Goal: Task Accomplishment & Management: Use online tool/utility

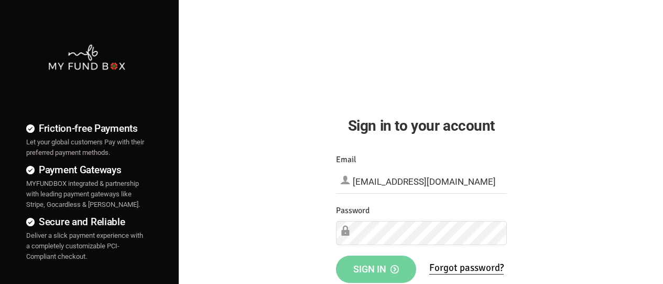
type input "[EMAIL_ADDRESS][DOMAIN_NAME]"
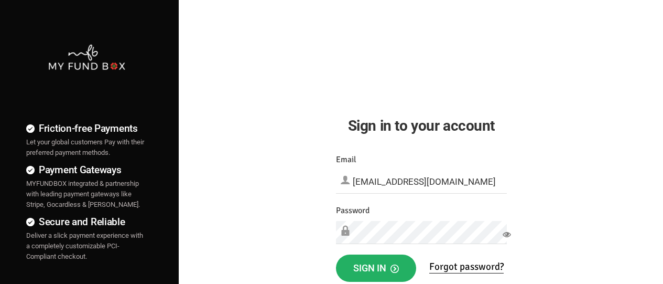
click at [376, 268] on span "Sign in" at bounding box center [376, 267] width 46 height 11
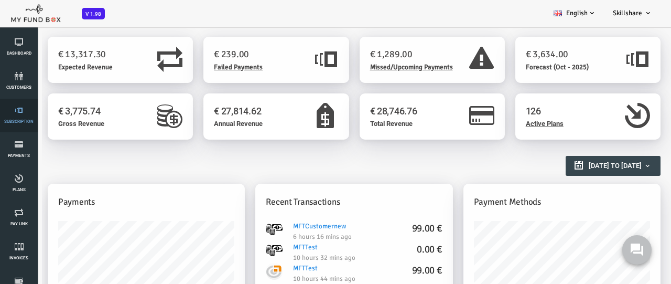
click at [19, 115] on link "Subscription" at bounding box center [18, 116] width 31 height 34
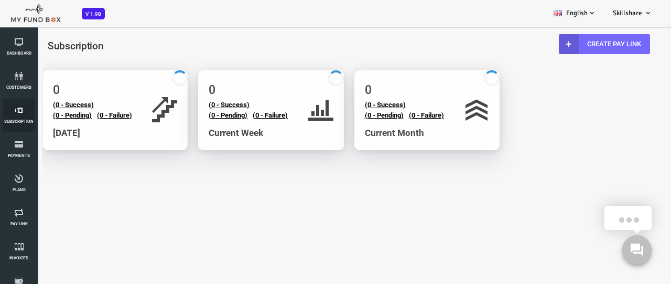
select select "100"
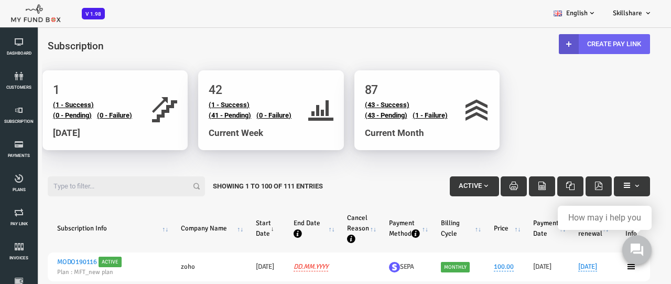
click at [576, 44] on link "Create Pay Link" at bounding box center [577, 44] width 91 height 20
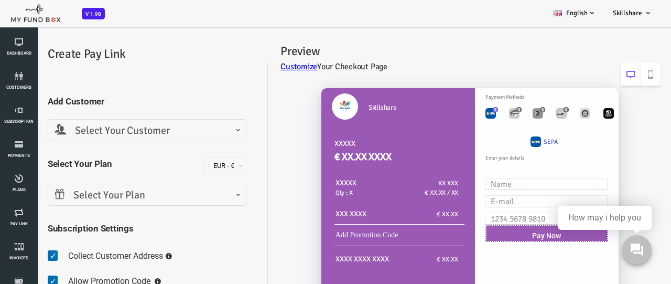
click at [120, 130] on span "Select Your Customer" at bounding box center [120, 131] width 185 height 16
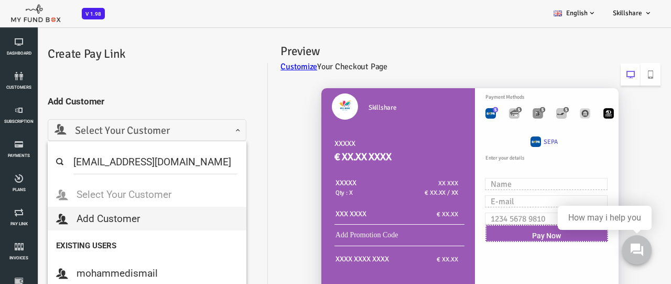
type input "mindforcetechnology@hotmail.com"
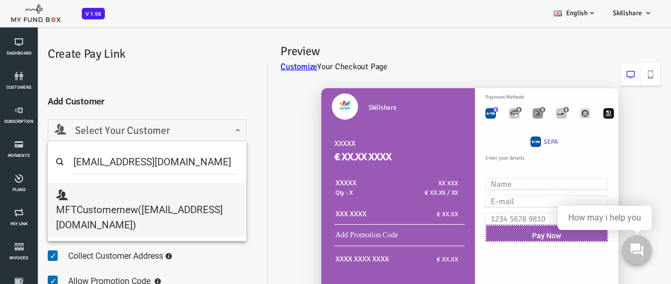
select select "mindforcetechnology@hotmail.com"
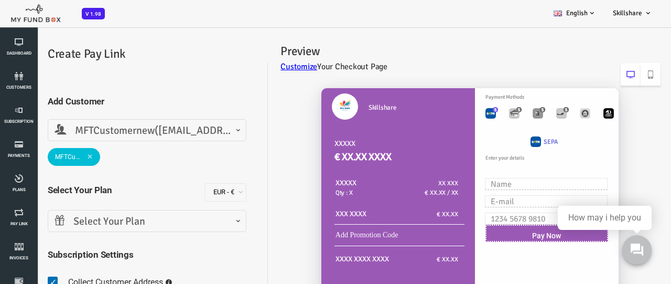
click at [120, 221] on span "Select Your Plan" at bounding box center [120, 221] width 185 height 16
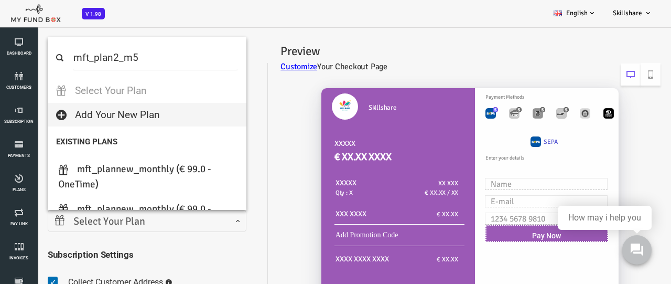
select select "MFT_Plan2_m5"
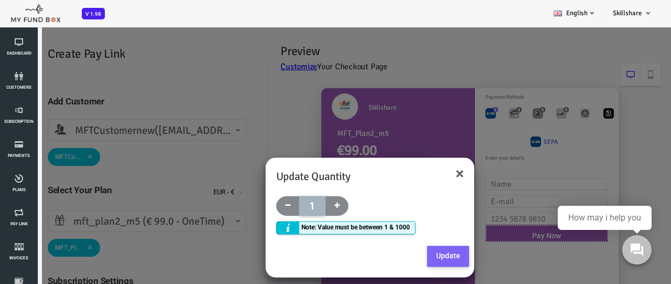
click at [421, 255] on button "Update" at bounding box center [422, 256] width 42 height 21
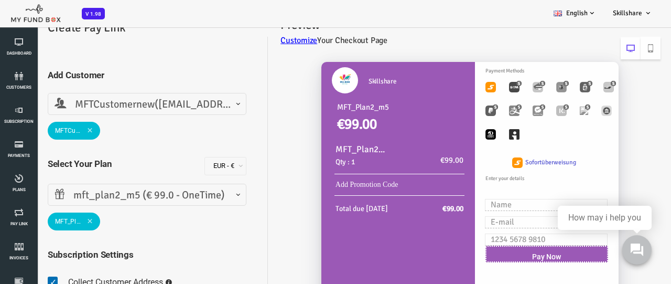
scroll to position [105, 0]
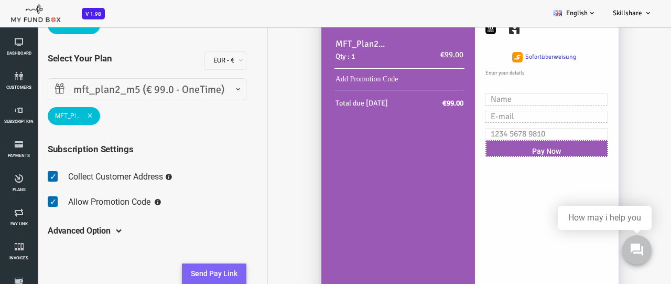
click at [187, 273] on button "Send Pay Link" at bounding box center [187, 273] width 65 height 21
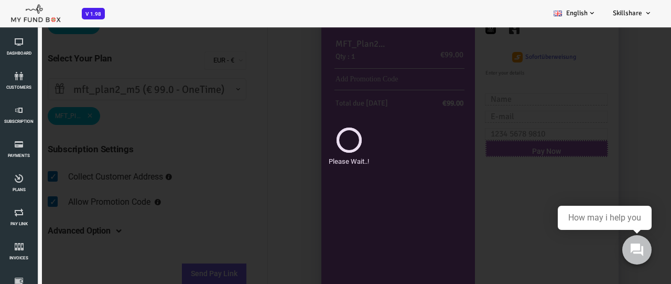
scroll to position [0, 0]
